Goal: Task Accomplishment & Management: Manage account settings

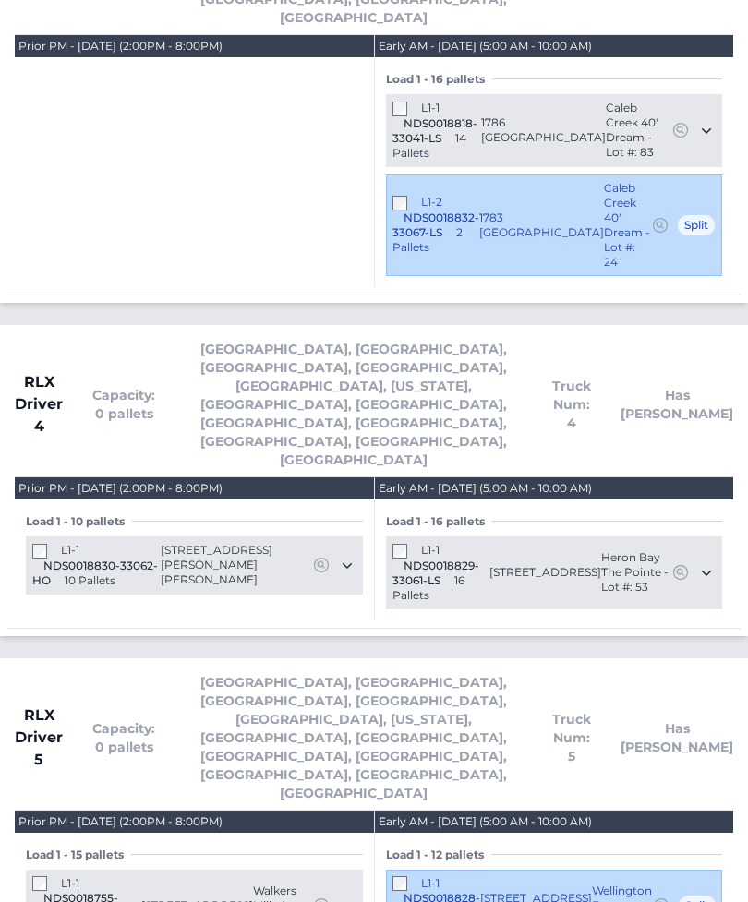
scroll to position [4103, 0]
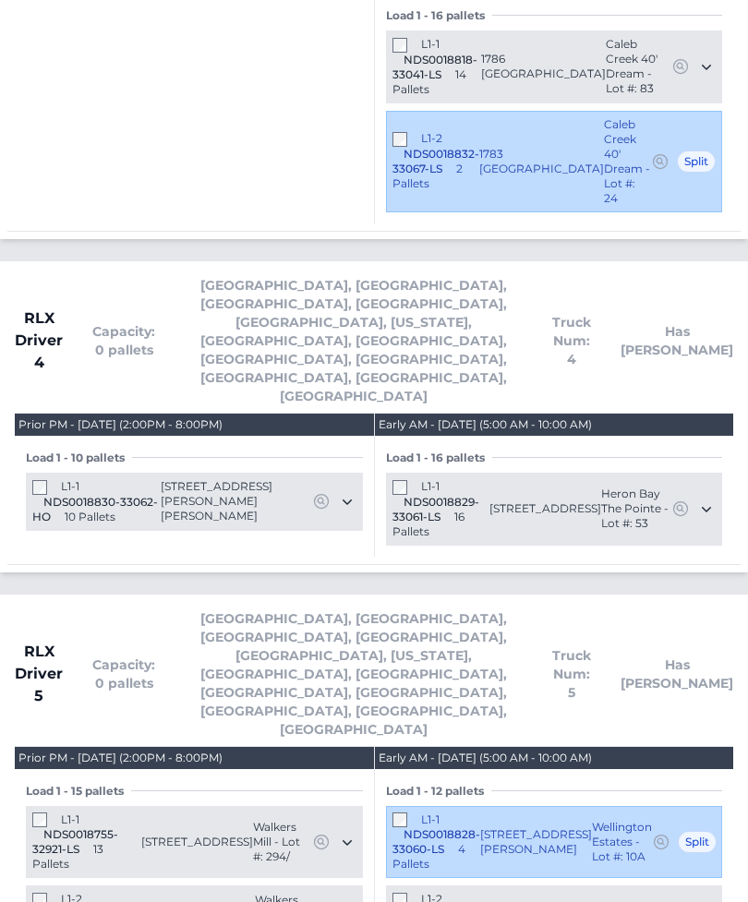
scroll to position [4162, 0]
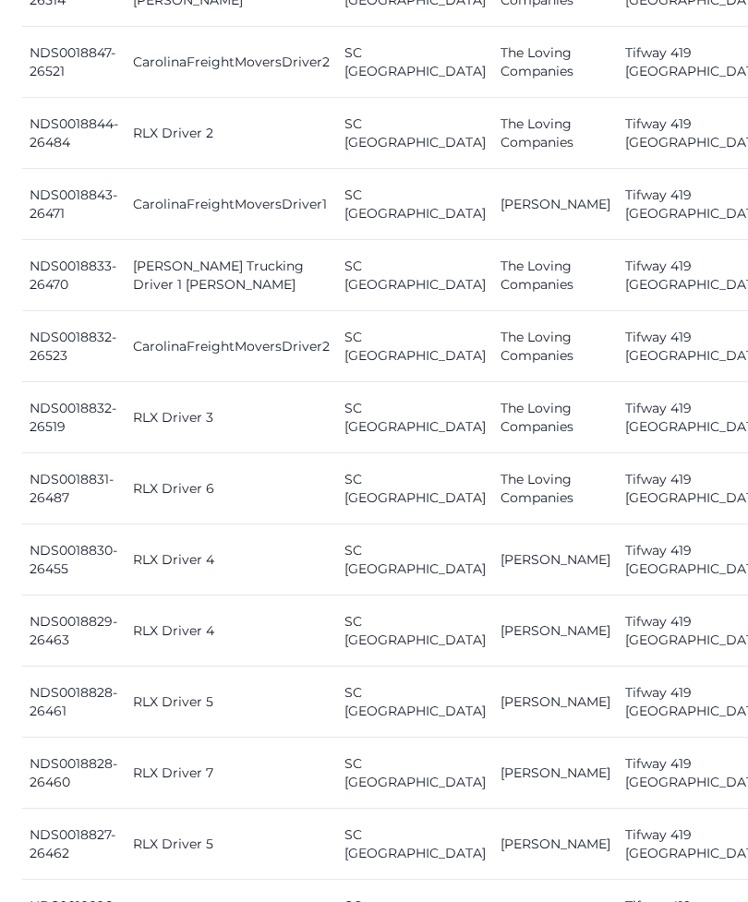
scroll to position [1132, 0]
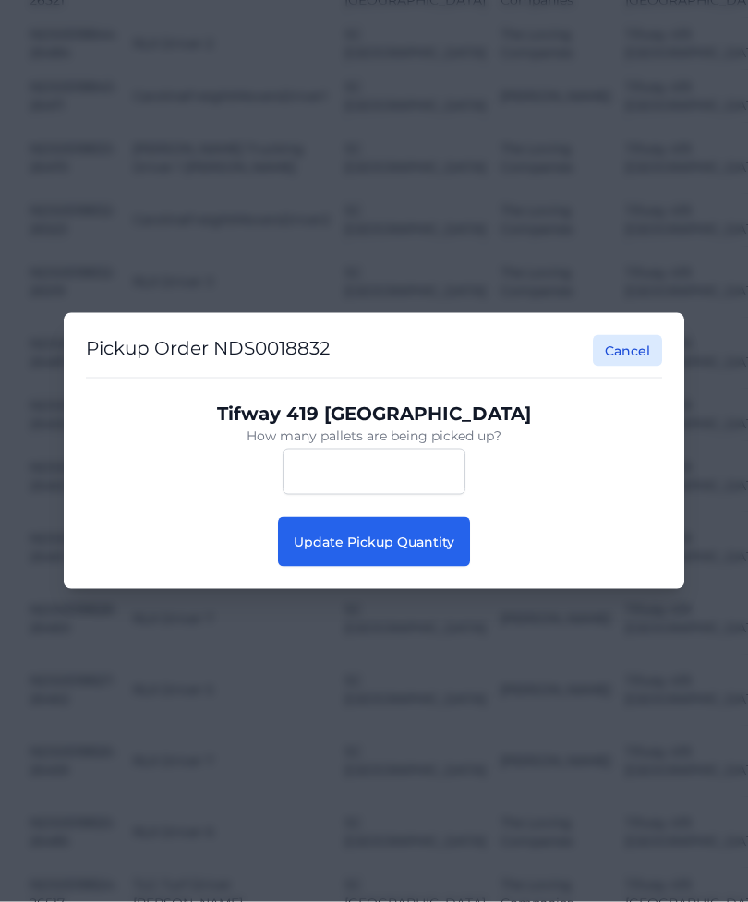
scroll to position [1132, 0]
click at [423, 550] on span "Update Pickup Quantity" at bounding box center [373, 541] width 161 height 17
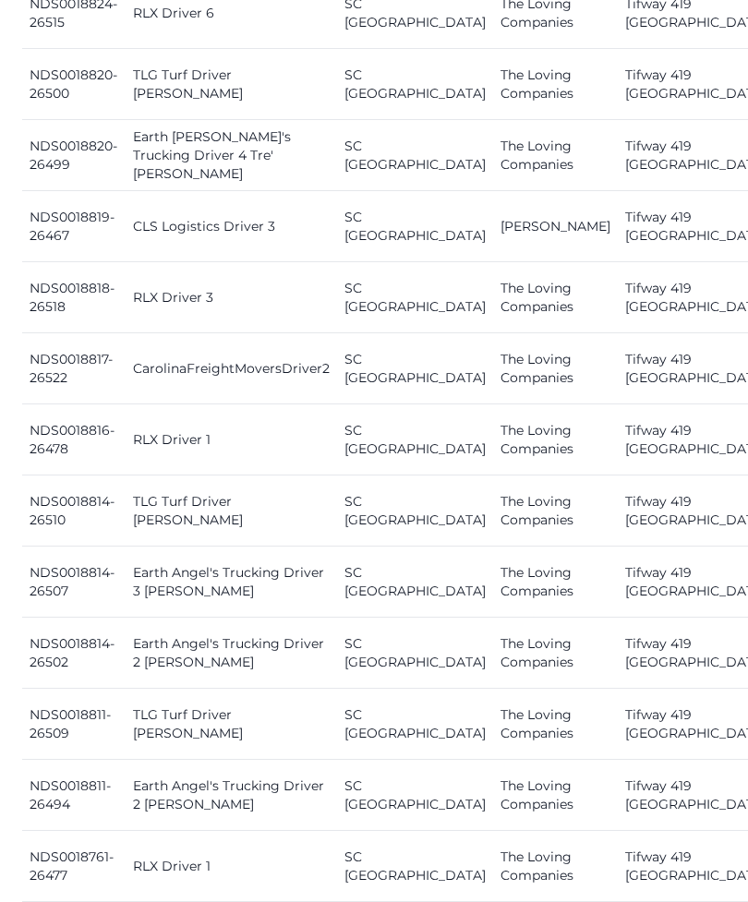
scroll to position [2213, 0]
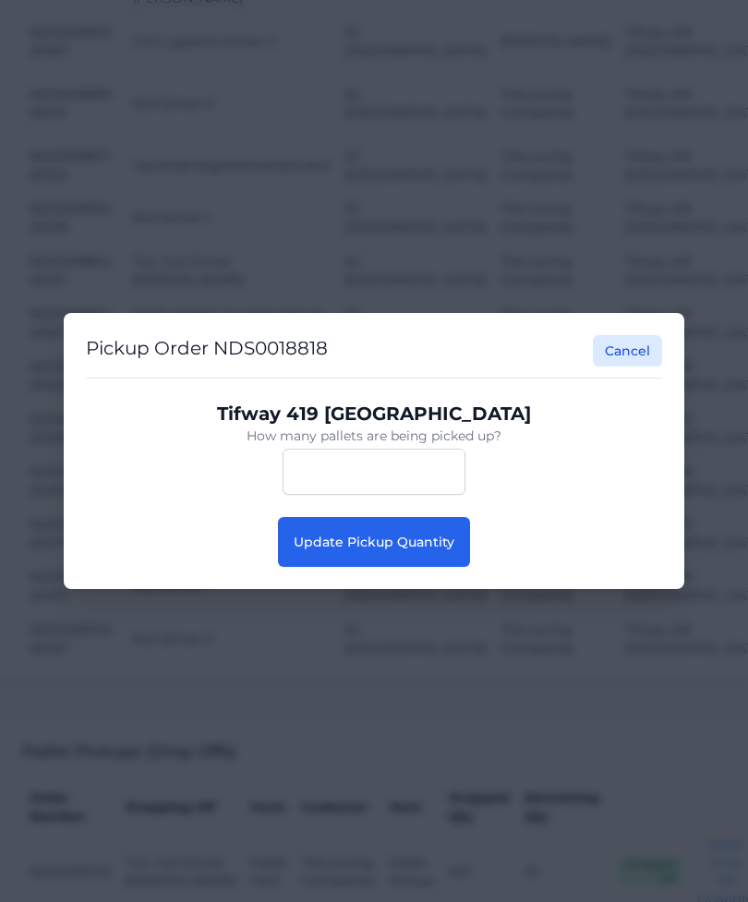
click at [423, 550] on span "Update Pickup Quantity" at bounding box center [373, 541] width 161 height 17
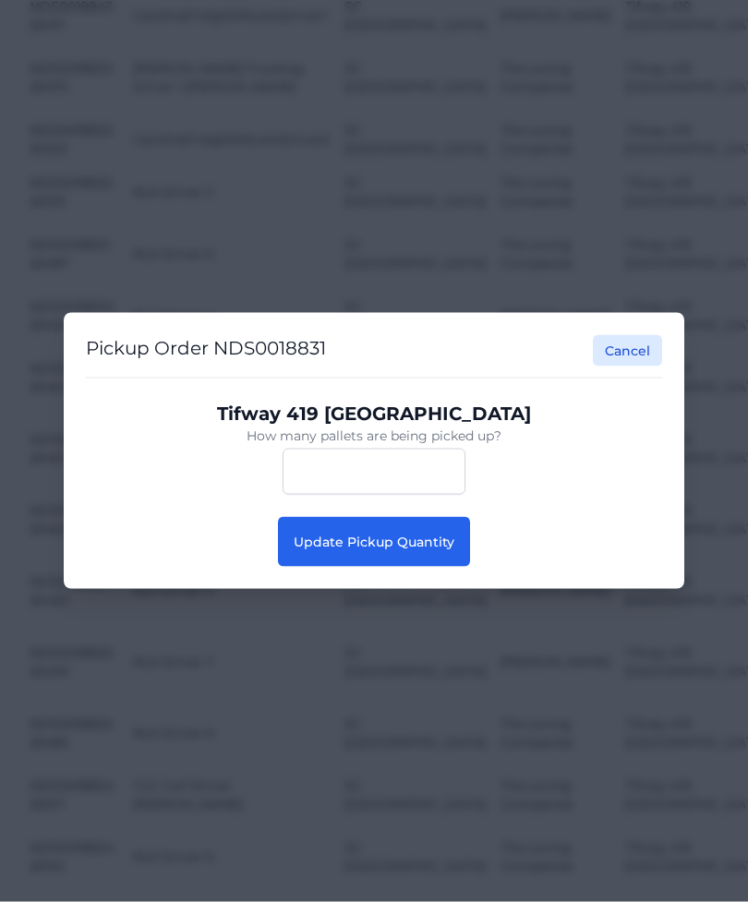
scroll to position [1213, 0]
click at [446, 550] on span "Update Pickup Quantity" at bounding box center [373, 541] width 161 height 17
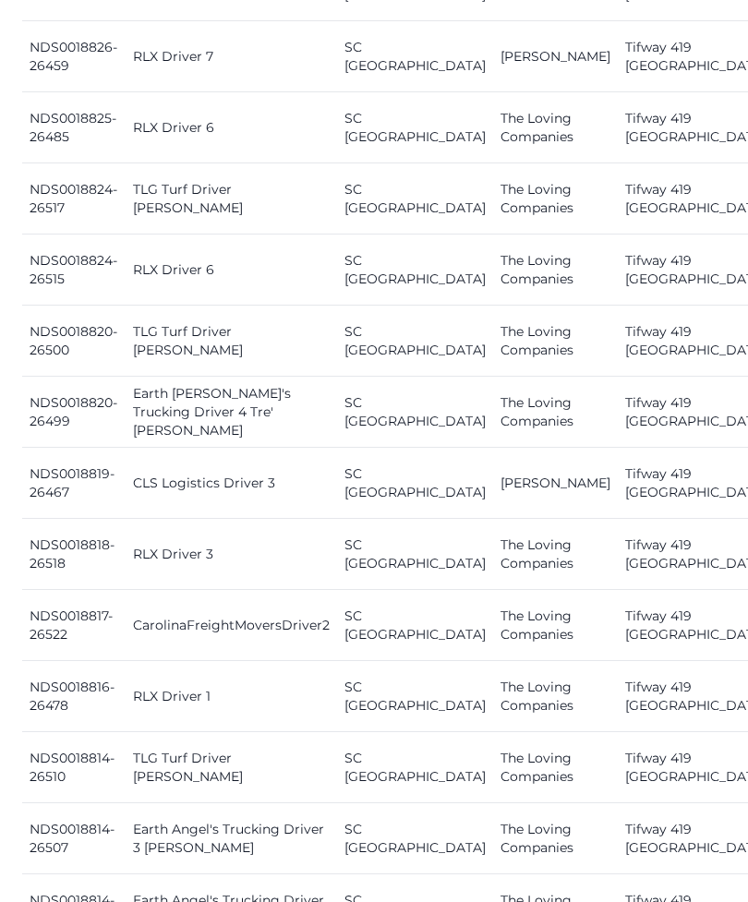
scroll to position [1965, 0]
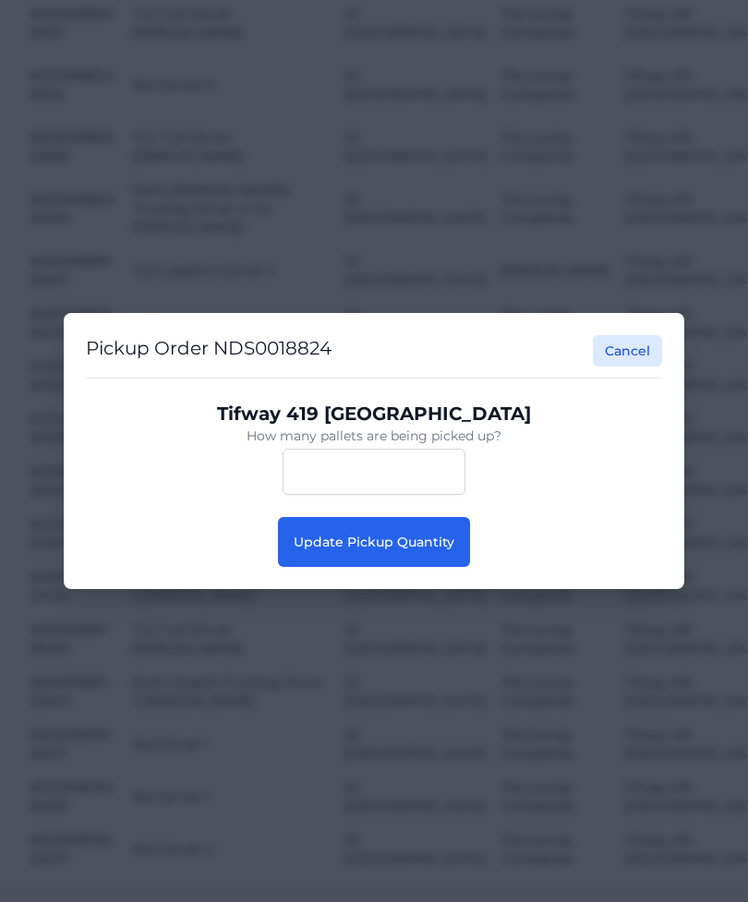
click at [426, 550] on span "Update Pickup Quantity" at bounding box center [373, 541] width 161 height 17
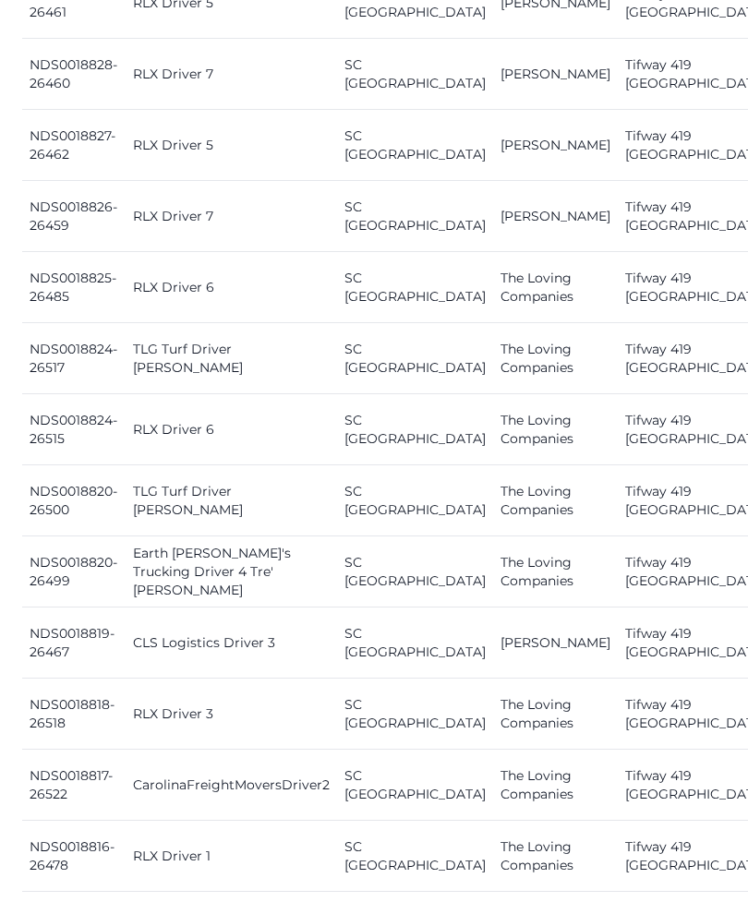
scroll to position [1805, 0]
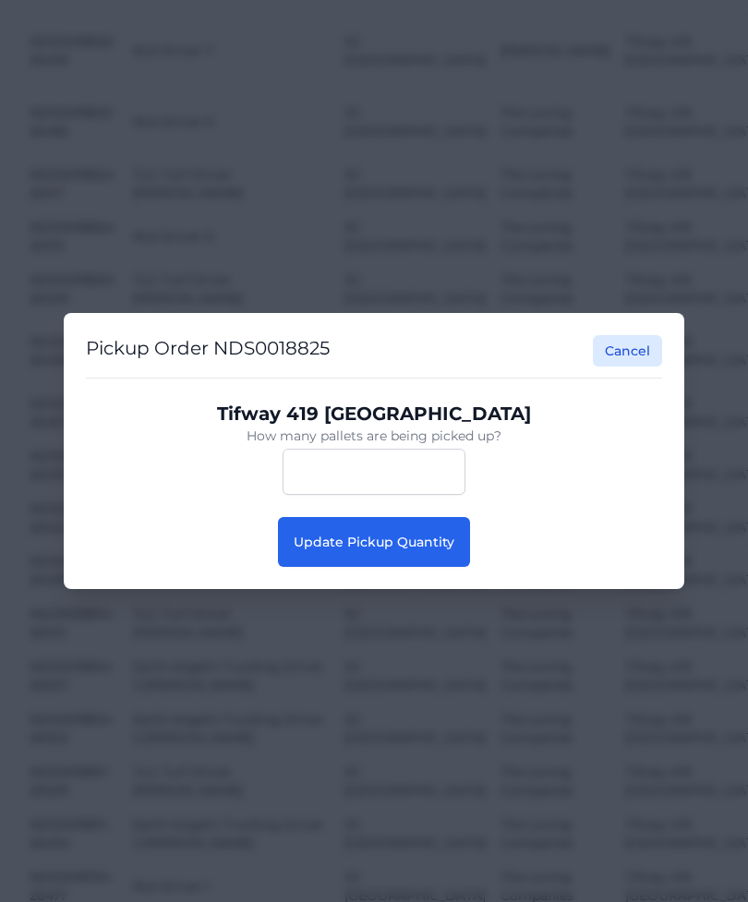
click at [390, 567] on button "Update Pickup Quantity" at bounding box center [374, 542] width 192 height 50
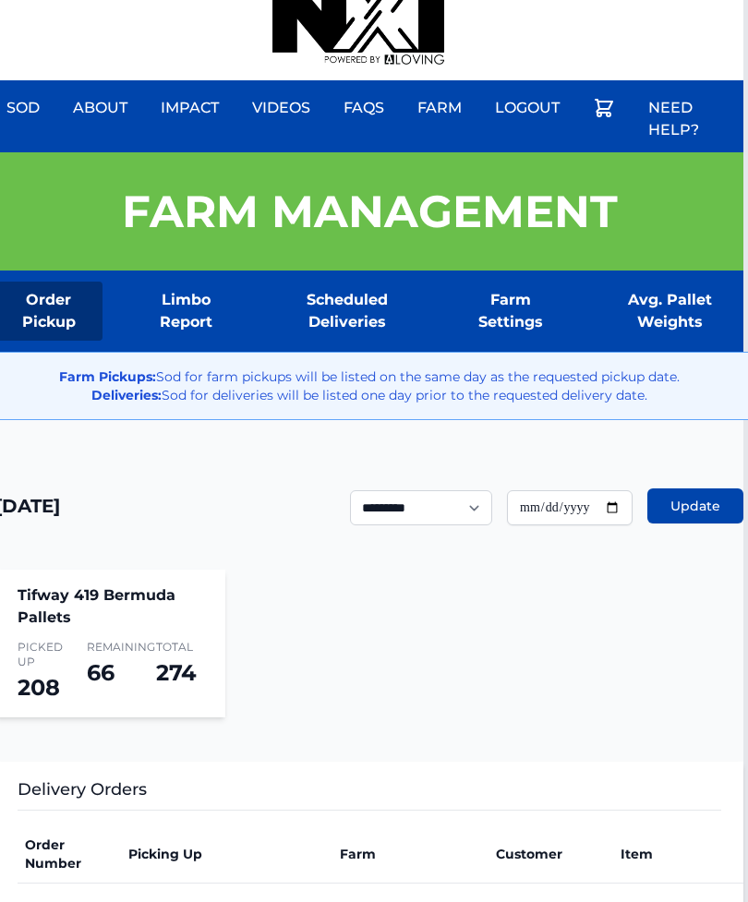
scroll to position [0, 4]
